Goal: Information Seeking & Learning: Learn about a topic

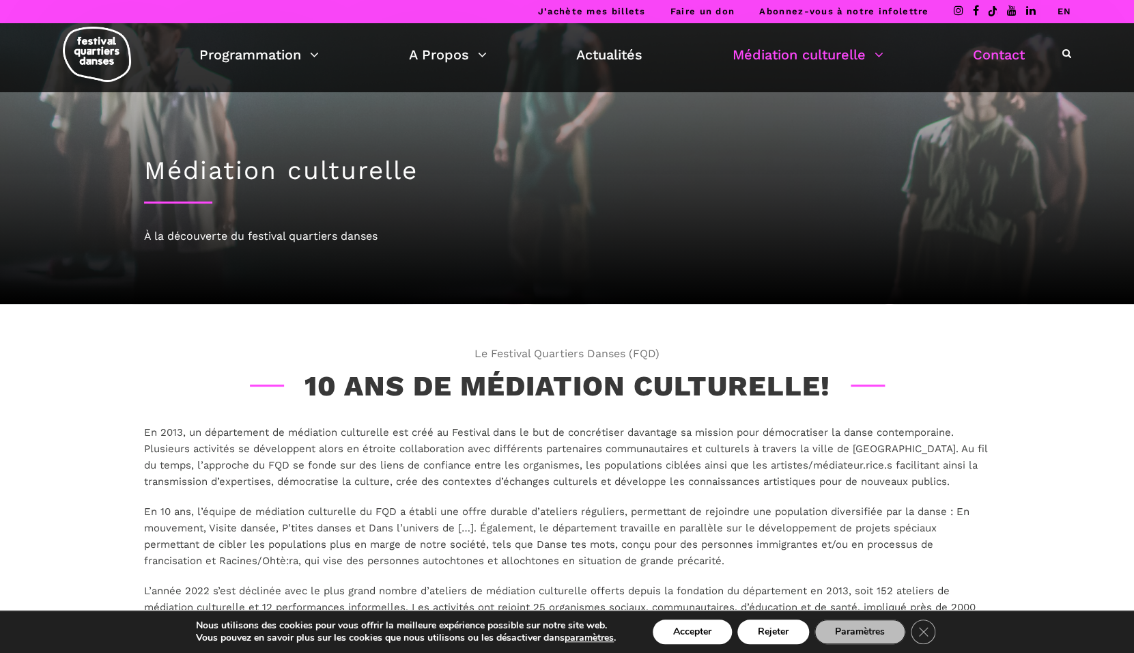
click at [991, 61] on link "Contact" at bounding box center [999, 54] width 52 height 23
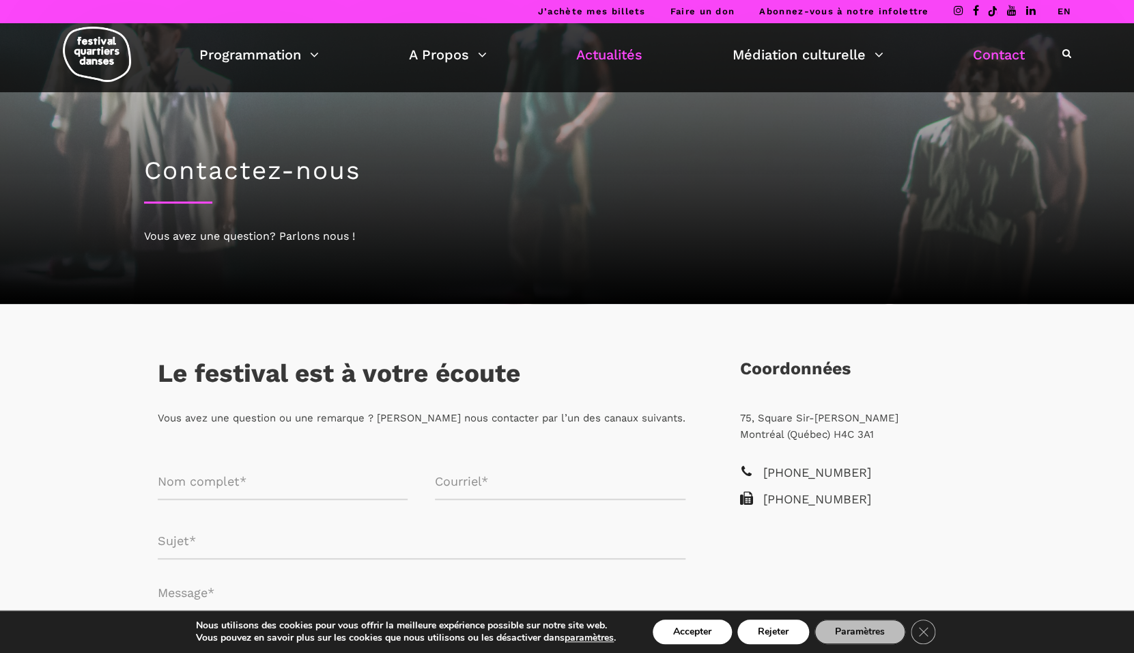
click at [587, 55] on link "Actualités" at bounding box center [609, 54] width 66 height 23
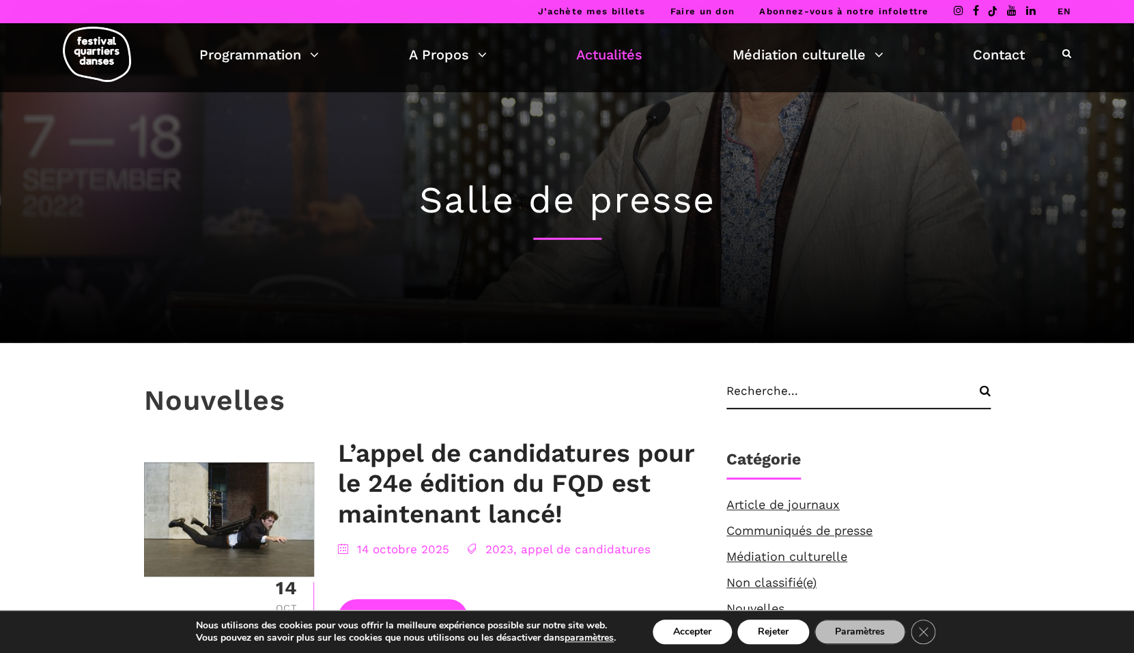
click at [626, 53] on link "Actualités" at bounding box center [609, 54] width 66 height 23
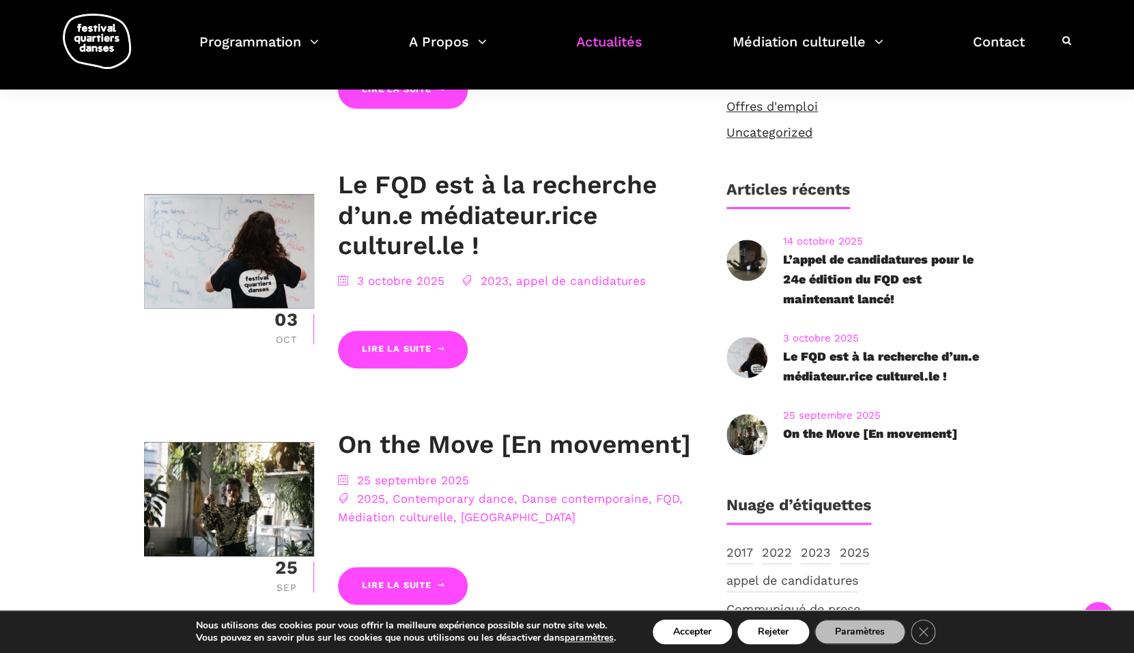
scroll to position [556, 0]
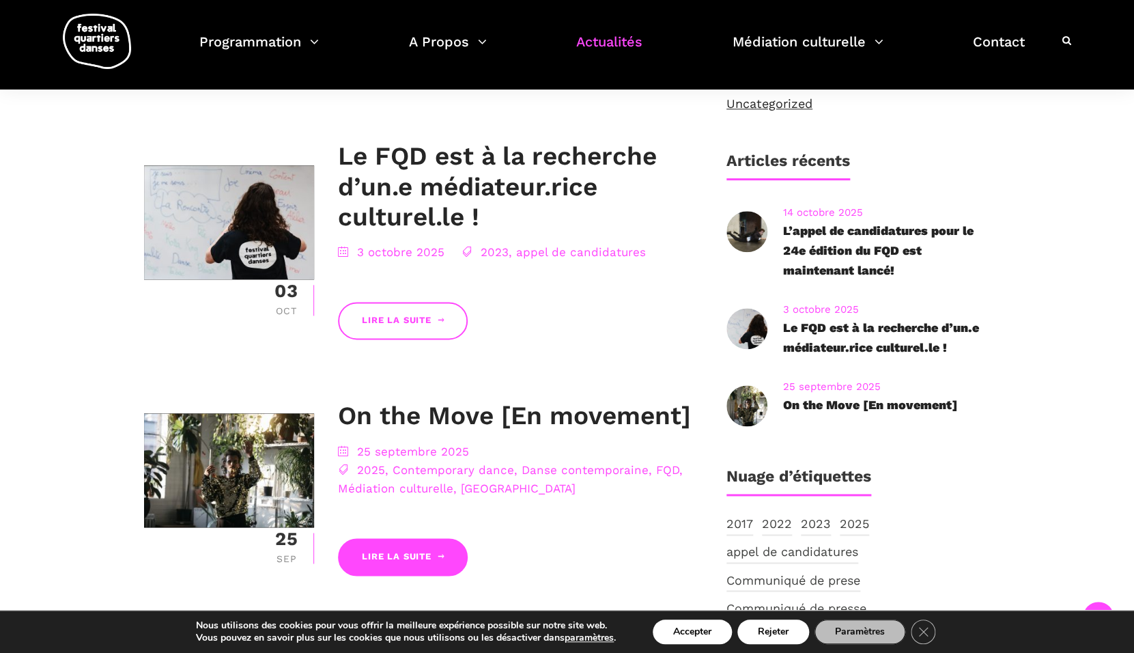
click at [410, 314] on link "Lire la suite" at bounding box center [403, 321] width 130 height 38
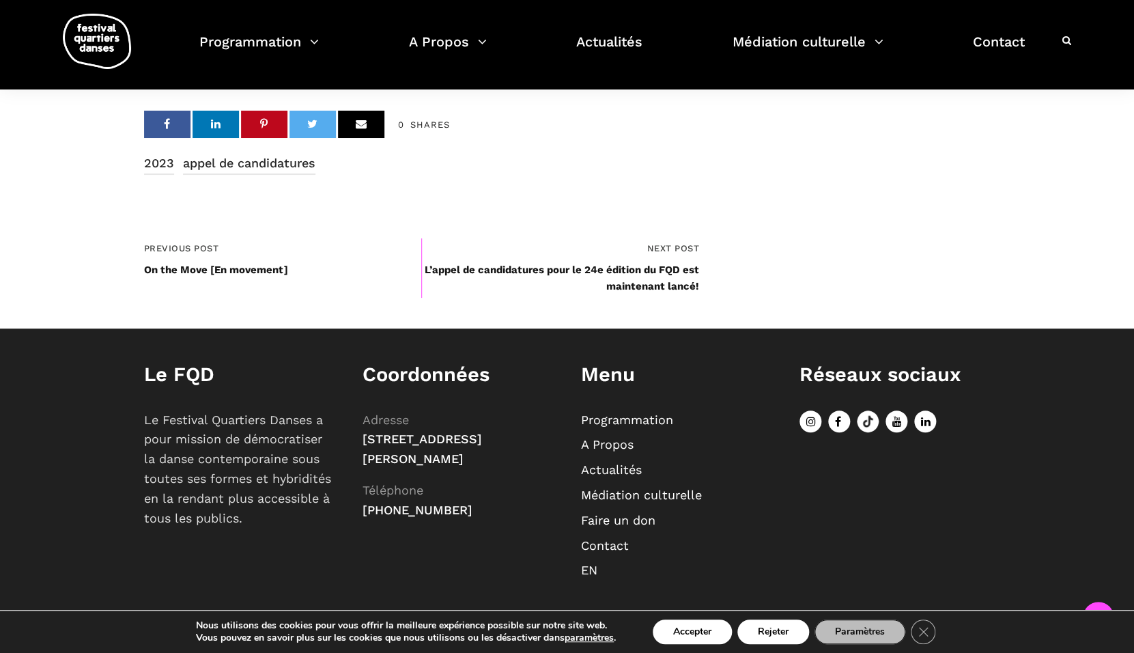
scroll to position [1748, 0]
click at [274, 173] on link "appel de candidatures" at bounding box center [249, 164] width 132 height 21
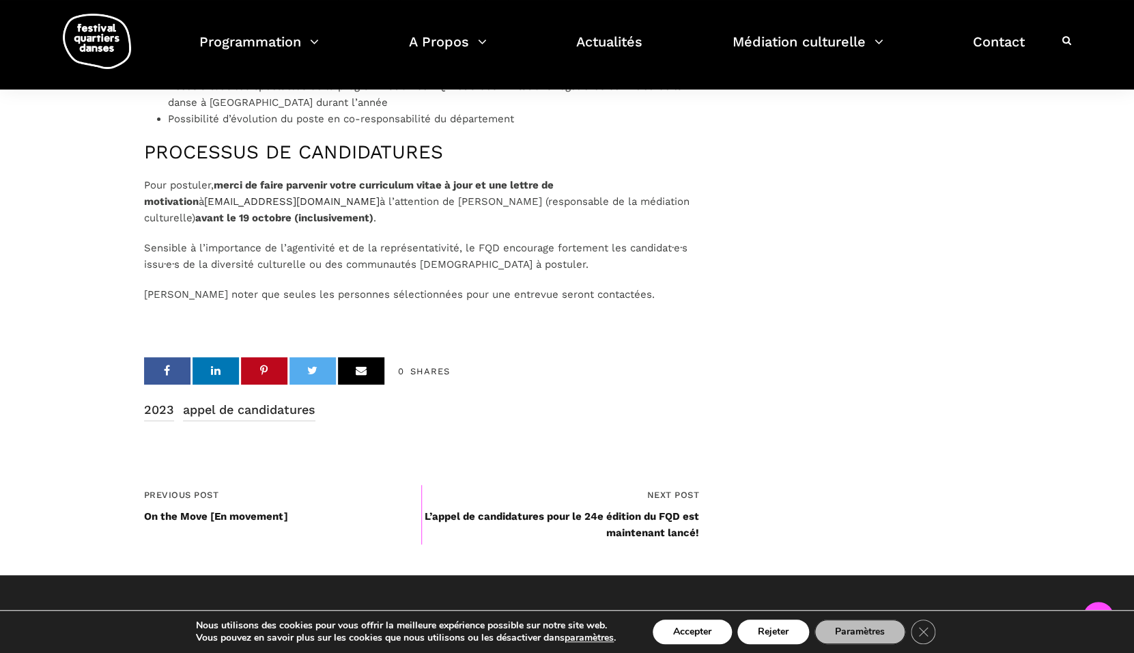
scroll to position [1534, 0]
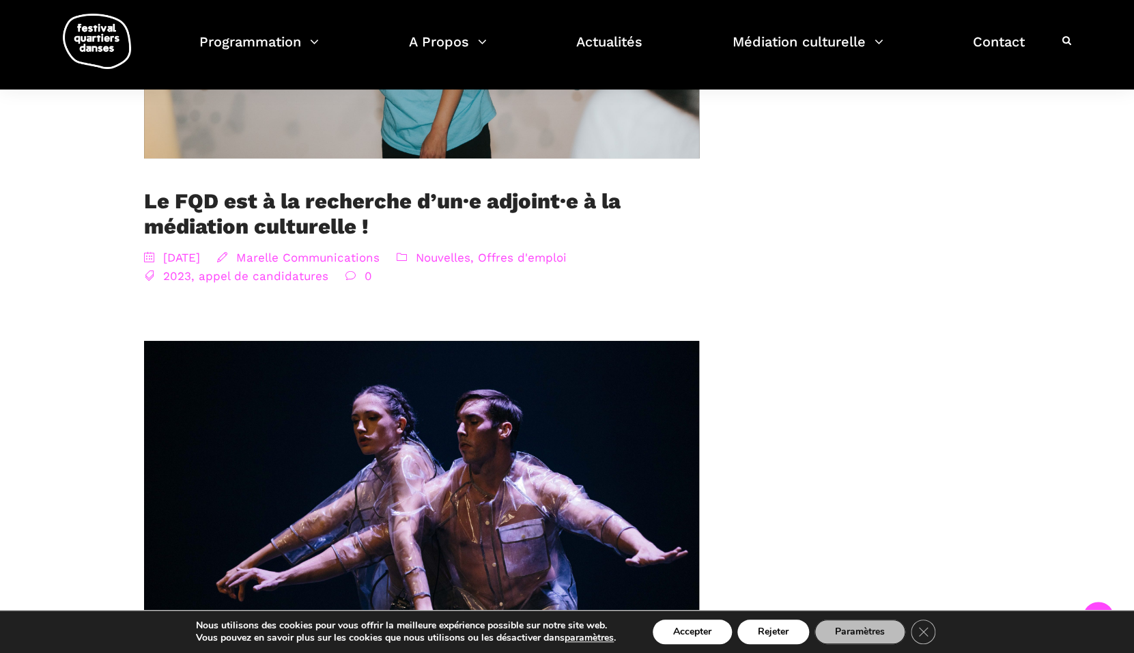
scroll to position [1709, 0]
